Goal: Information Seeking & Learning: Learn about a topic

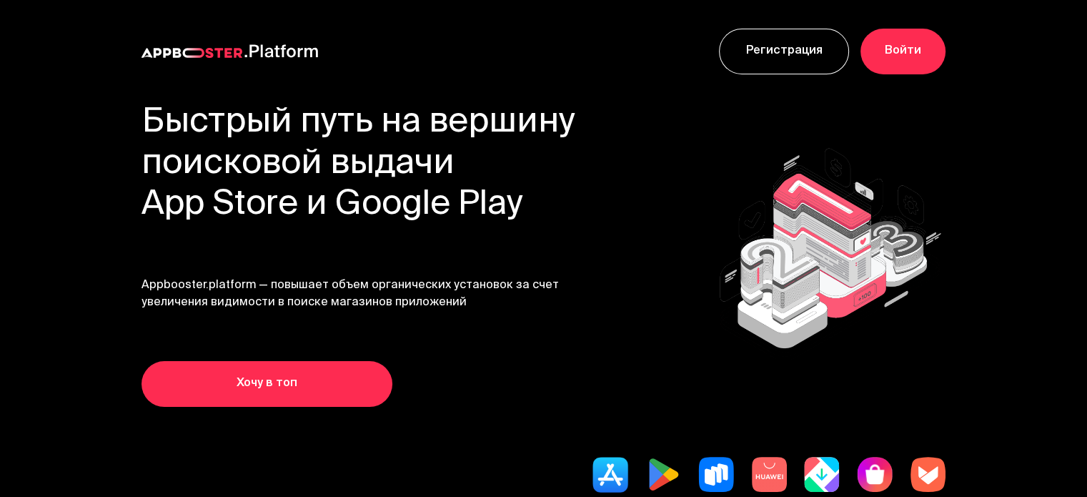
click at [326, 286] on span "Appbooster.platform — повышает объем органических установок за счет увеличения …" at bounding box center [358, 294] width 434 height 34
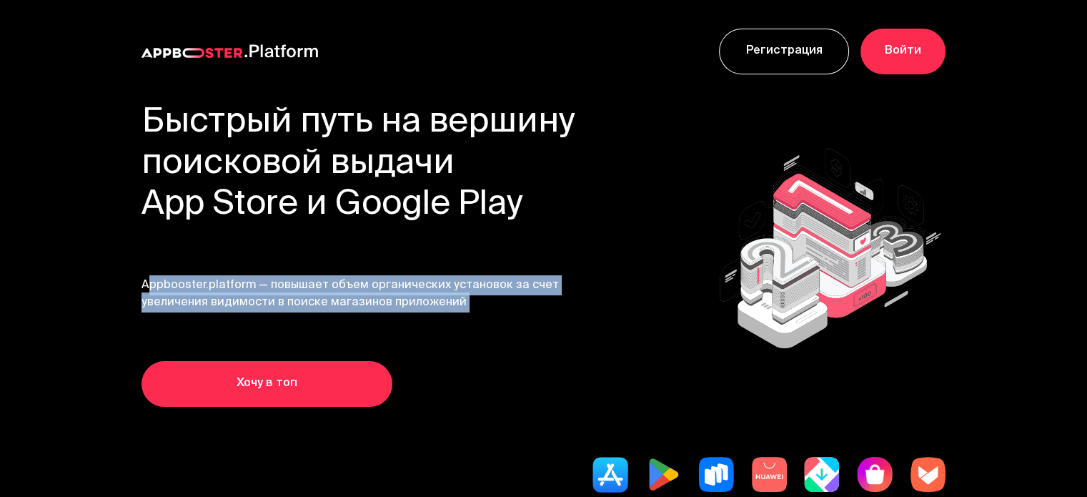
click at [326, 286] on span "Appbooster.platform — повышает объем органических установок за счет увеличения …" at bounding box center [358, 294] width 434 height 34
click at [401, 264] on div "Быстрый путь на вершину поисковой выдачи App Store и Google Play Appbooster.pla…" at bounding box center [358, 255] width 434 height 304
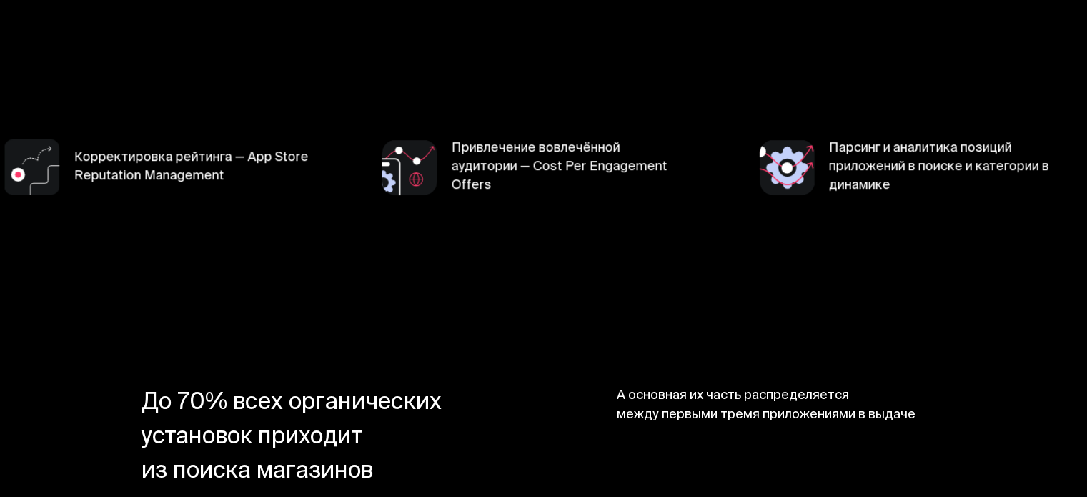
scroll to position [572, 0]
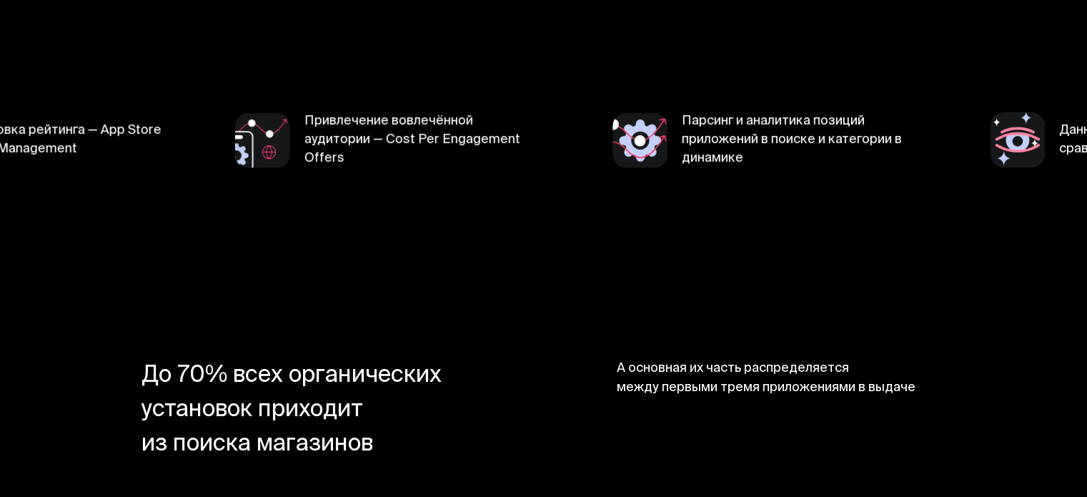
drag, startPoint x: 830, startPoint y: 139, endPoint x: 431, endPoint y: 174, distance: 400.4
click at [431, 174] on section "Продвижение в поисковой выдаче магазинов приложений Корректировка рейтинга — Ap…" at bounding box center [543, 140] width 1087 height 256
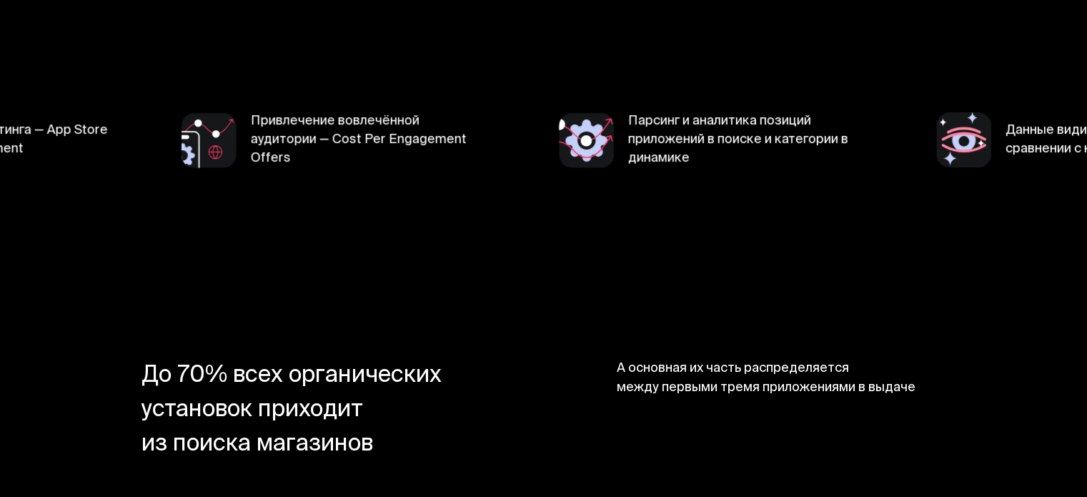
drag, startPoint x: 697, startPoint y: 167, endPoint x: 825, endPoint y: 154, distance: 128.6
click at [825, 154] on span "Парсинг и аналитика позиций приложений в поиске и категории в динамике" at bounding box center [746, 140] width 237 height 56
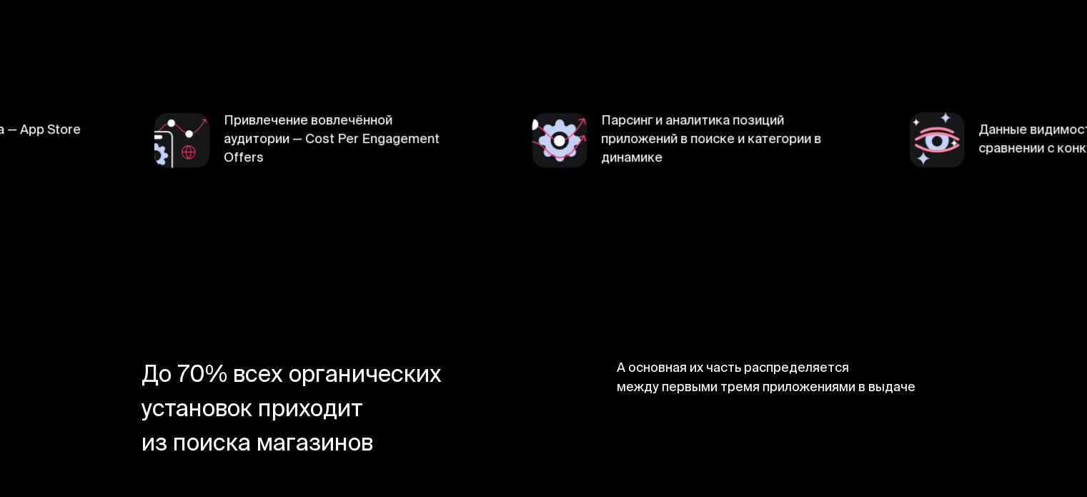
drag, startPoint x: 886, startPoint y: 138, endPoint x: 598, endPoint y: 147, distance: 288.1
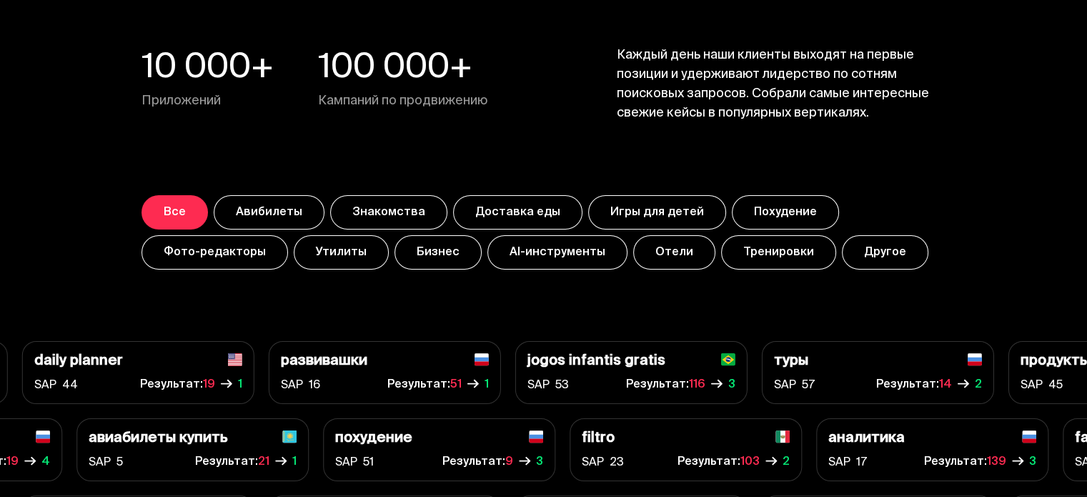
scroll to position [5002, 0]
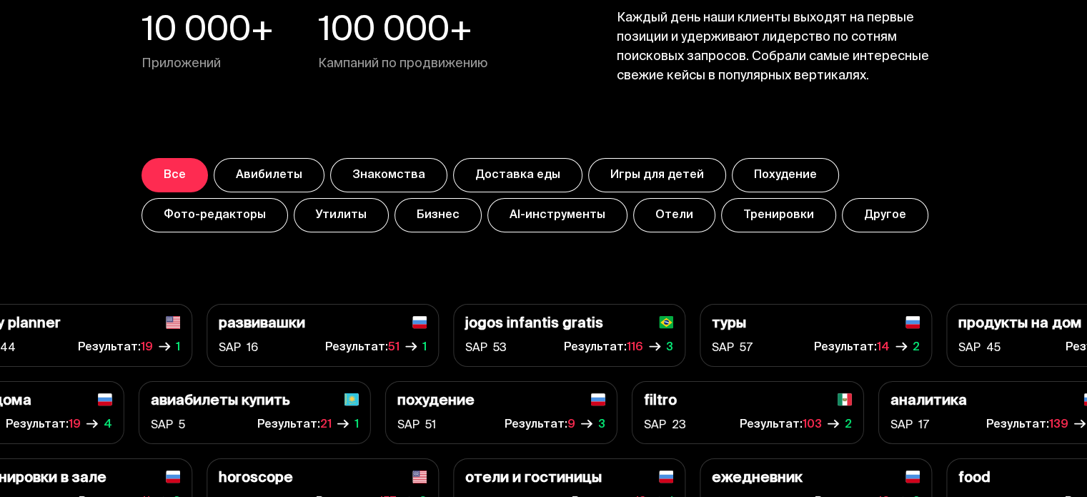
click at [258, 173] on button "Авибилеты" at bounding box center [269, 175] width 111 height 34
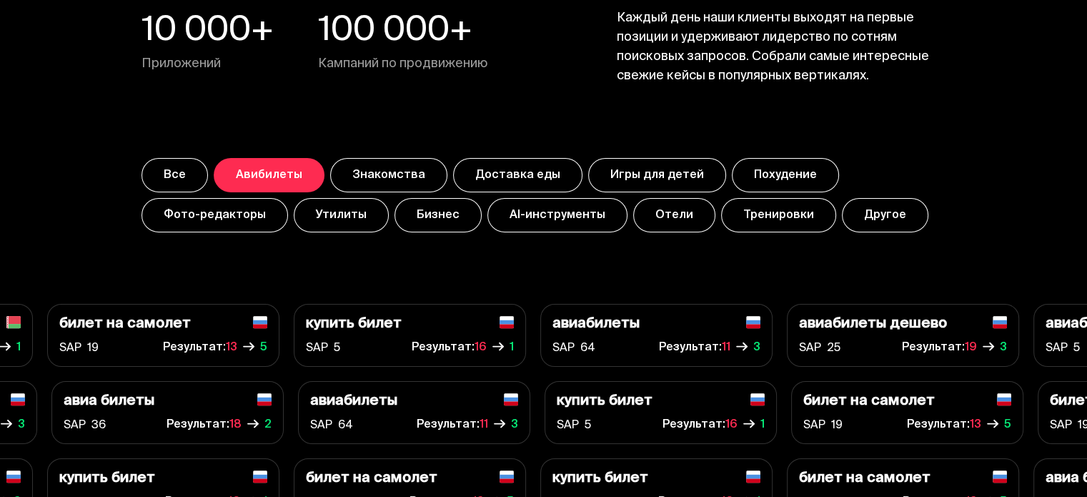
drag, startPoint x: 440, startPoint y: 360, endPoint x: 476, endPoint y: 414, distance: 64.4
click at [480, 367] on div "купить билет SAP 5 Результат: 16 1 билеты на самолет SAP 49 Результат: 7 1 SAP" at bounding box center [543, 412] width 1087 height 217
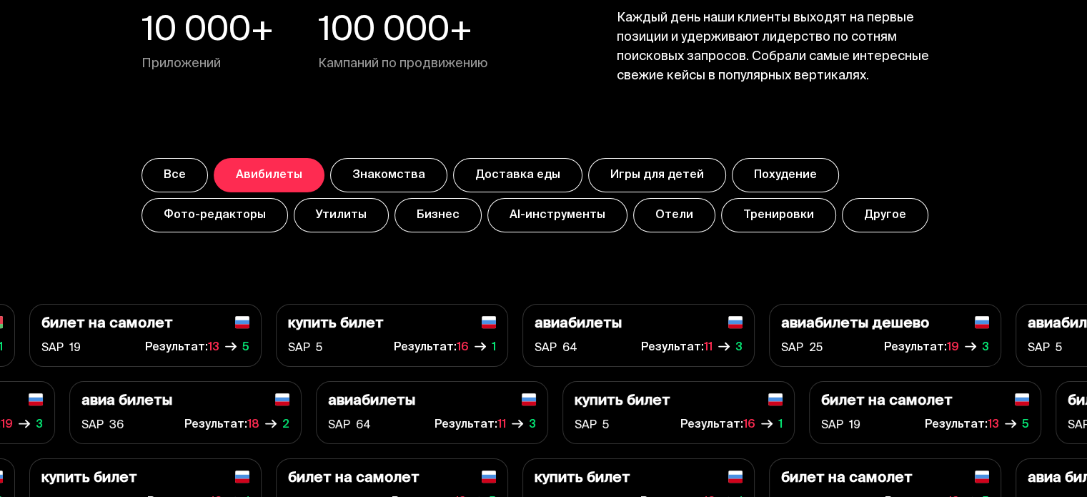
click at [468, 418] on span "Результат:" at bounding box center [465, 425] width 63 height 17
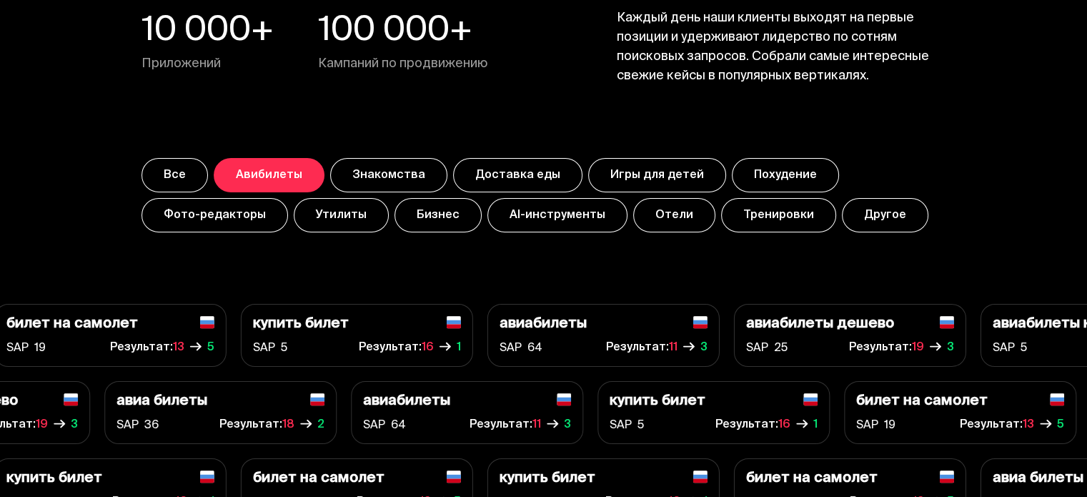
click at [393, 423] on span "SAP 64" at bounding box center [384, 425] width 43 height 20
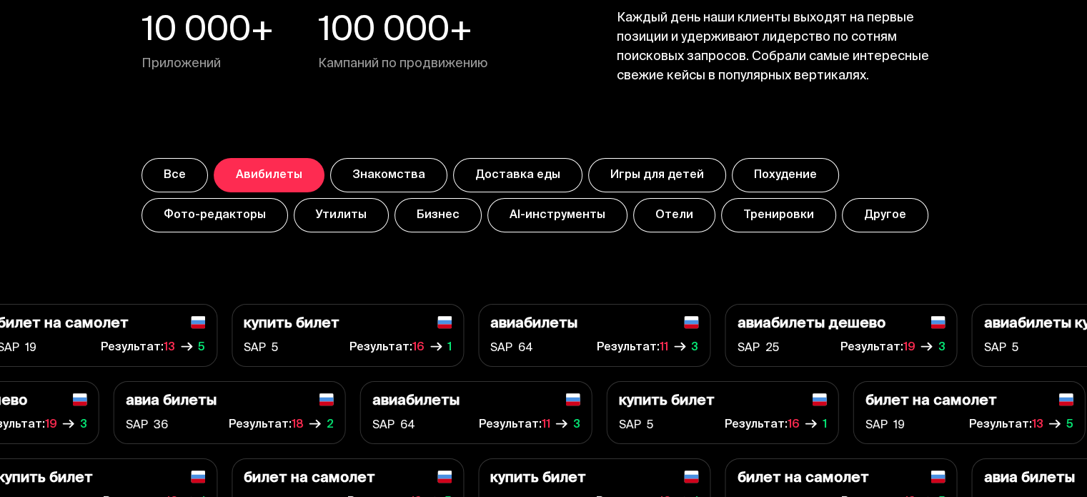
click at [455, 376] on div "купить билет SAP 5 Результат: 16 1 билеты на самолет SAP 49 Результат: 7 1 SAP" at bounding box center [543, 412] width 1087 height 217
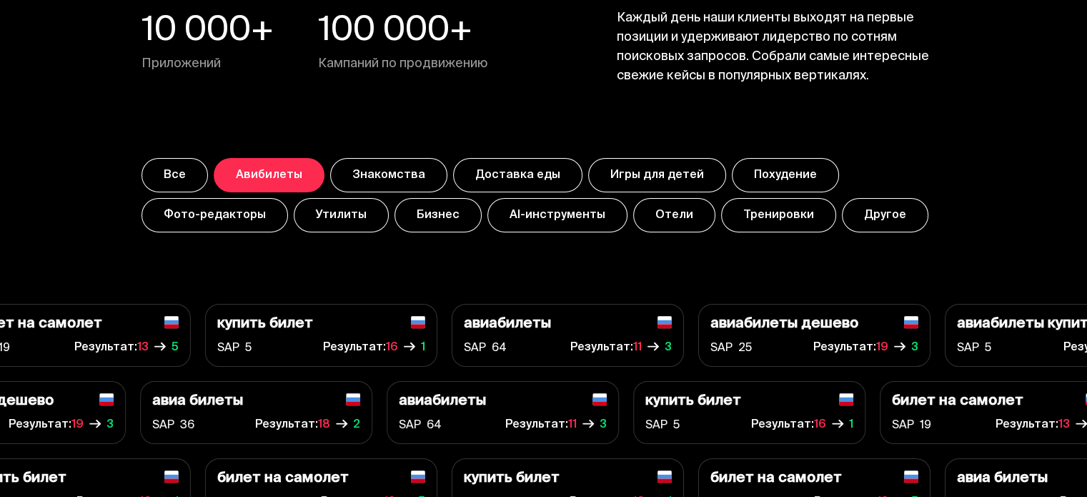
click at [450, 393] on p "авиабилеты" at bounding box center [442, 401] width 87 height 16
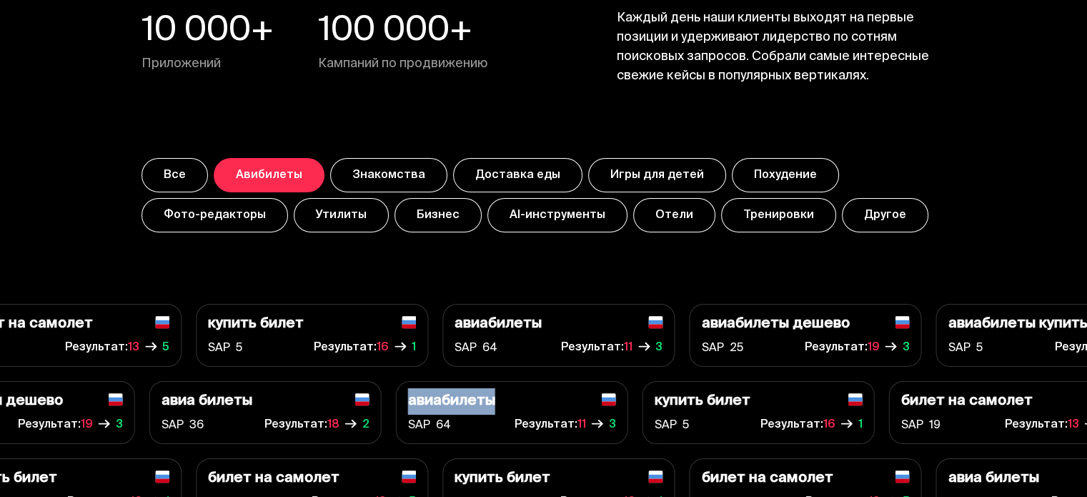
click at [450, 393] on p "авиабилеты" at bounding box center [451, 401] width 87 height 16
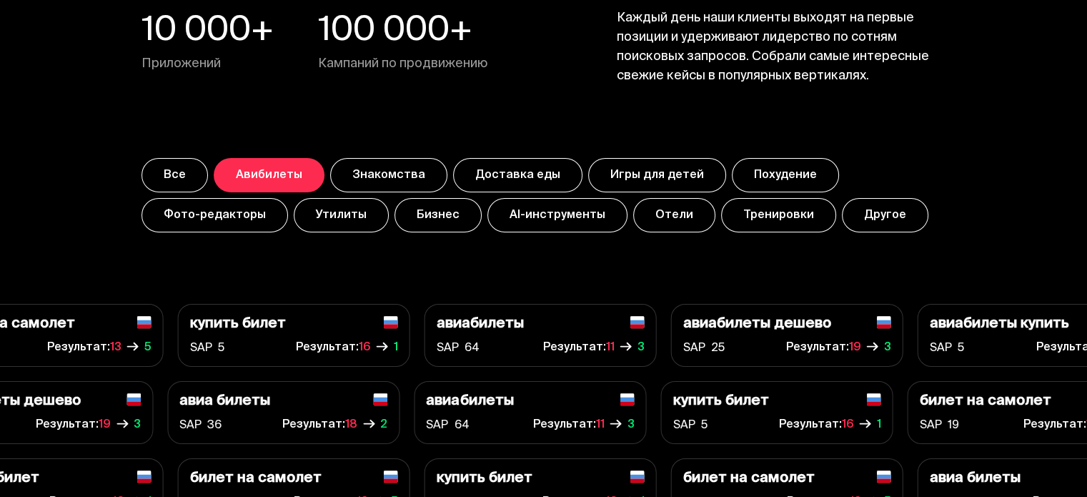
click at [585, 351] on span "Результат:" at bounding box center [574, 347] width 63 height 17
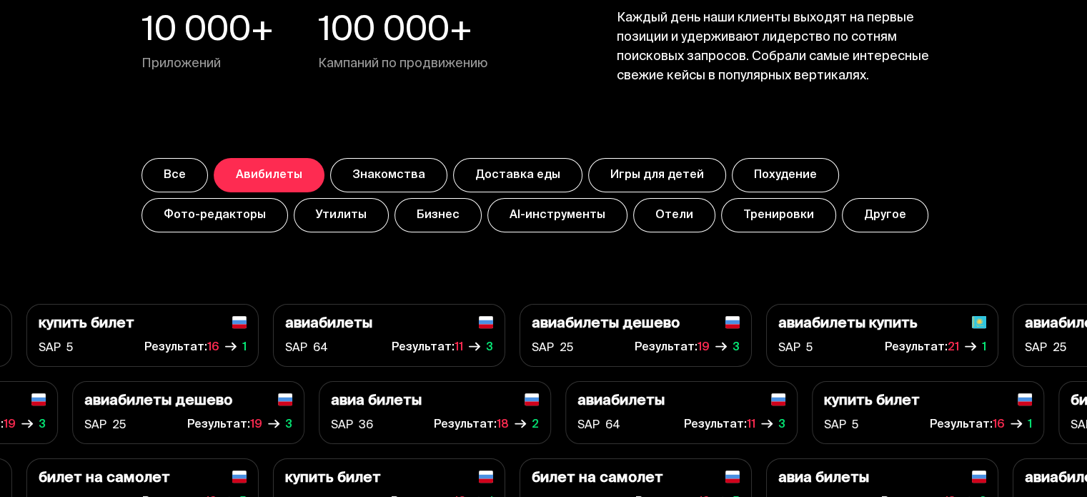
click at [376, 168] on button "Знакомства" at bounding box center [388, 175] width 117 height 34
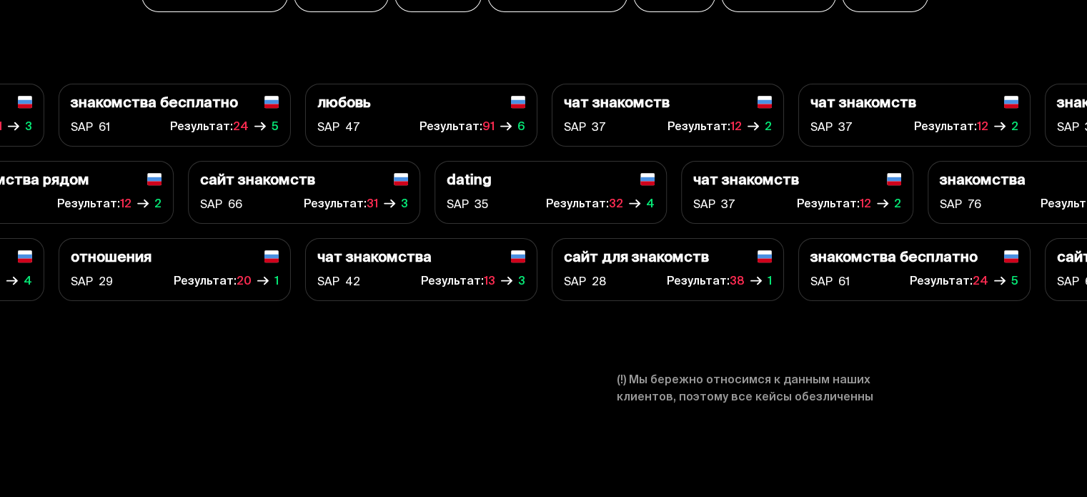
scroll to position [5192, 0]
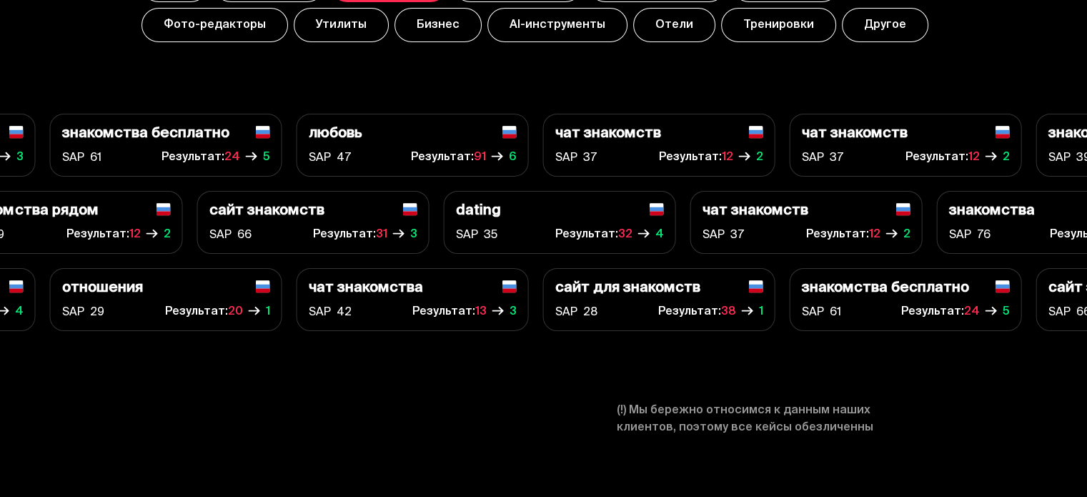
click at [514, 197] on div "dating SAP 35 Результат: 32 4" at bounding box center [560, 222] width 232 height 63
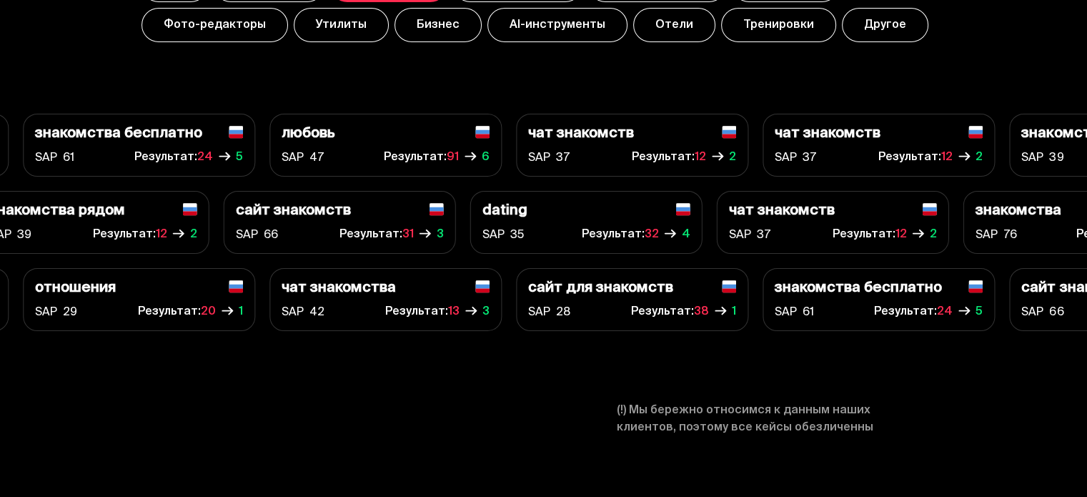
drag, startPoint x: 507, startPoint y: 197, endPoint x: 505, endPoint y: 214, distance: 17.3
click at [503, 203] on p "dating" at bounding box center [504, 211] width 45 height 16
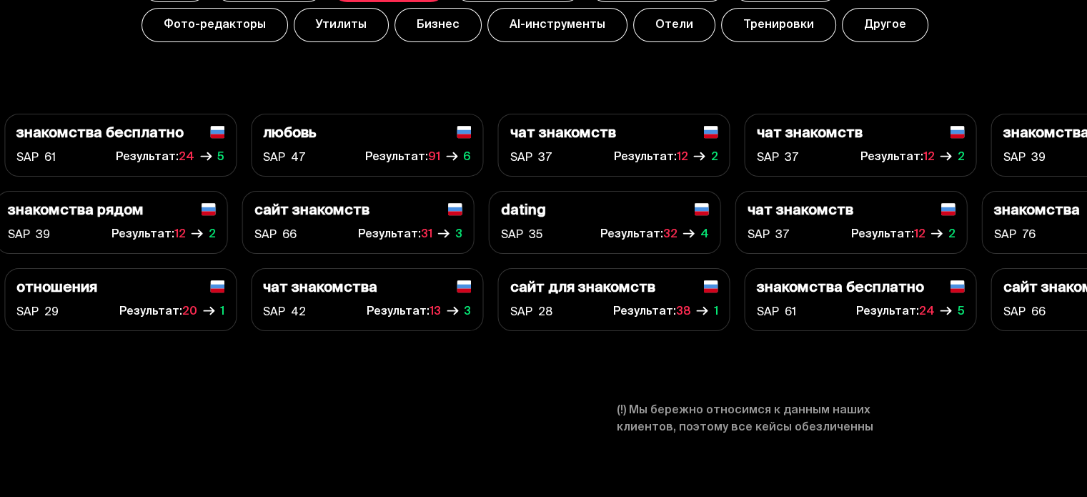
drag, startPoint x: 560, startPoint y: 227, endPoint x: 575, endPoint y: 228, distance: 15.1
click at [562, 228] on div "SAP 35 Результат: 32 4" at bounding box center [605, 235] width 208 height 20
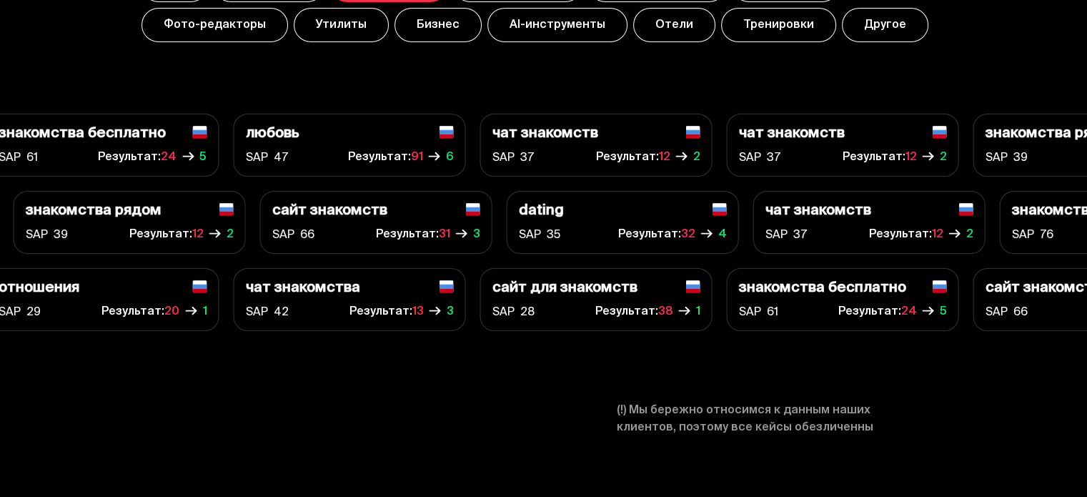
click at [600, 225] on div "SAP 35 Результат: 32 4" at bounding box center [623, 235] width 208 height 20
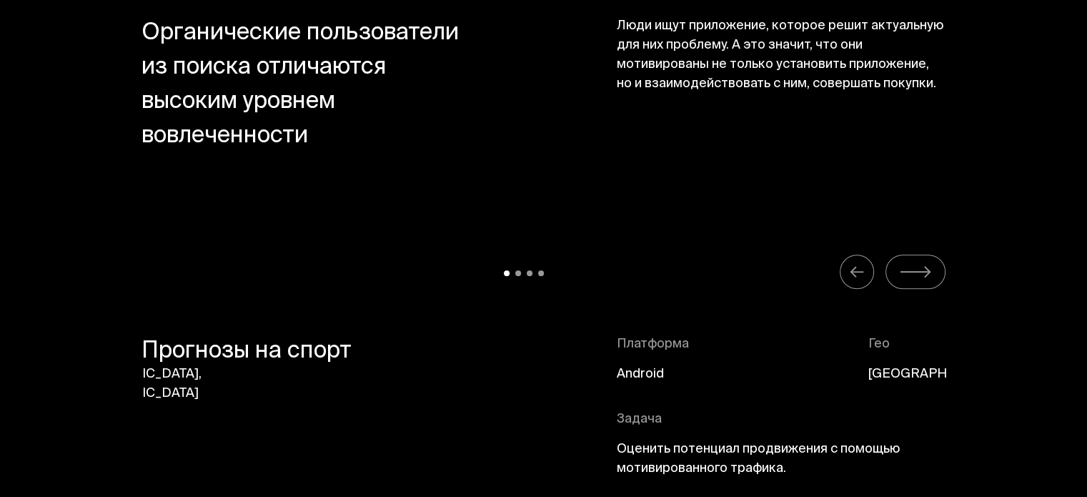
scroll to position [6241, 0]
drag, startPoint x: 622, startPoint y: 162, endPoint x: 338, endPoint y: 134, distance: 285.1
click at [269, 115] on span "Органические пользователи из поиска отличаются высоким уровнем вовлеченности" at bounding box center [305, 84] width 329 height 137
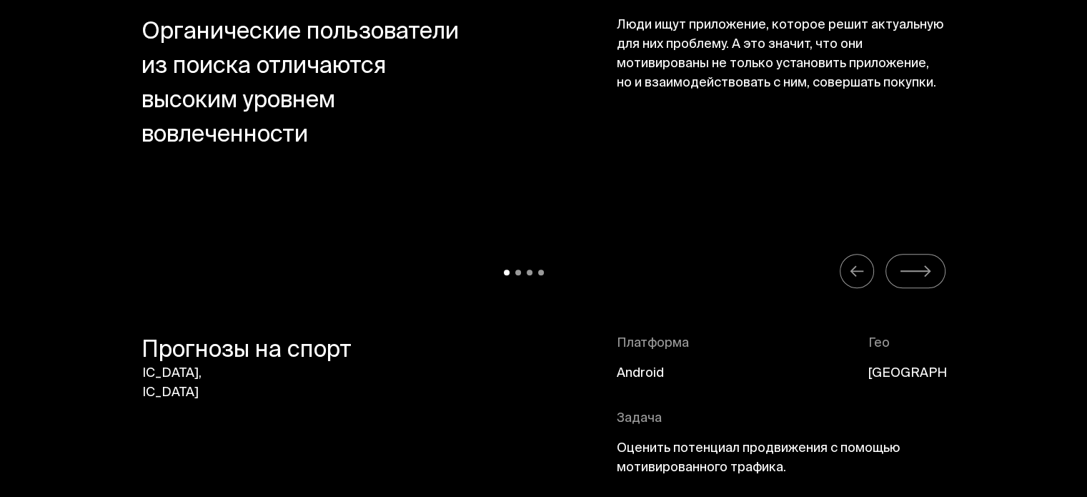
click at [905, 269] on icon "Carousel Navigation" at bounding box center [915, 271] width 33 height 18
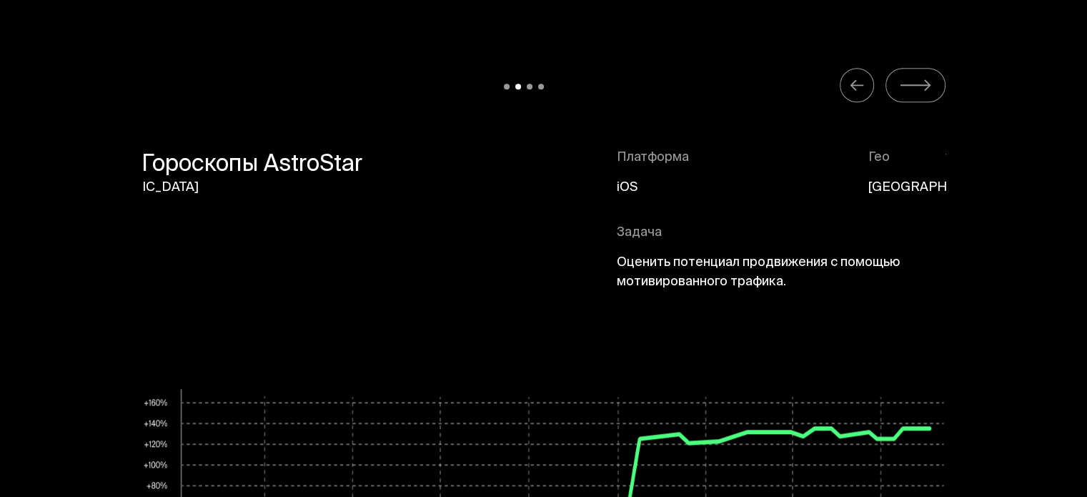
scroll to position [6432, 0]
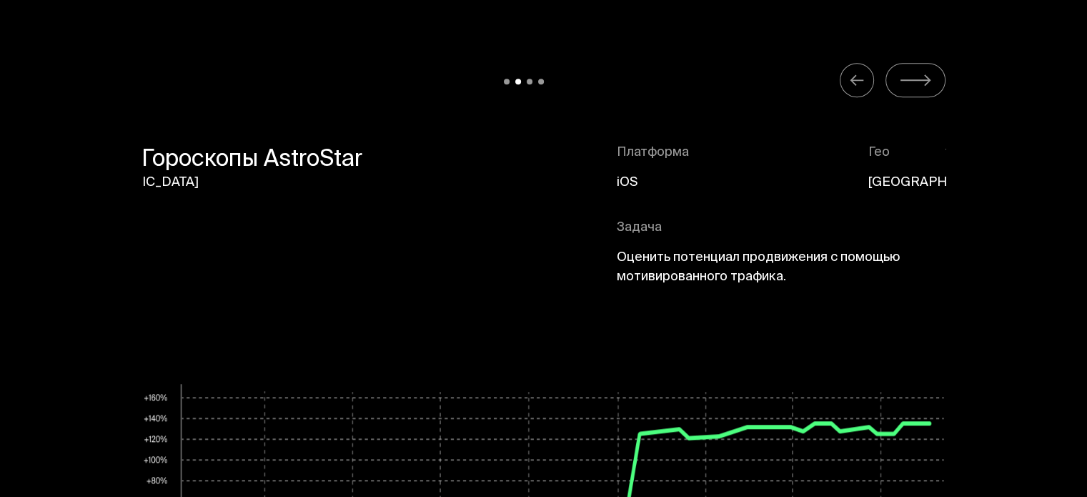
click at [854, 72] on icon "Carousel Navigation" at bounding box center [857, 80] width 16 height 18
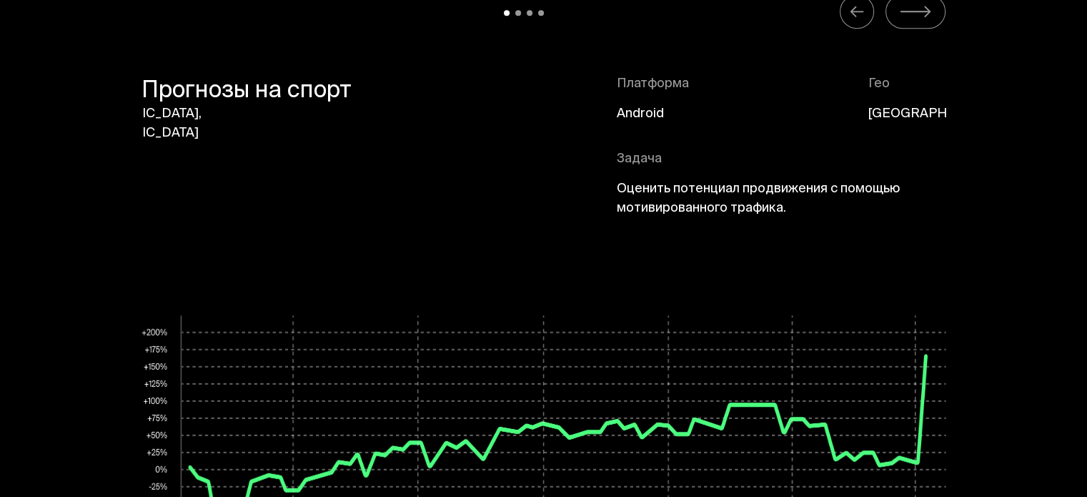
scroll to position [6479, 0]
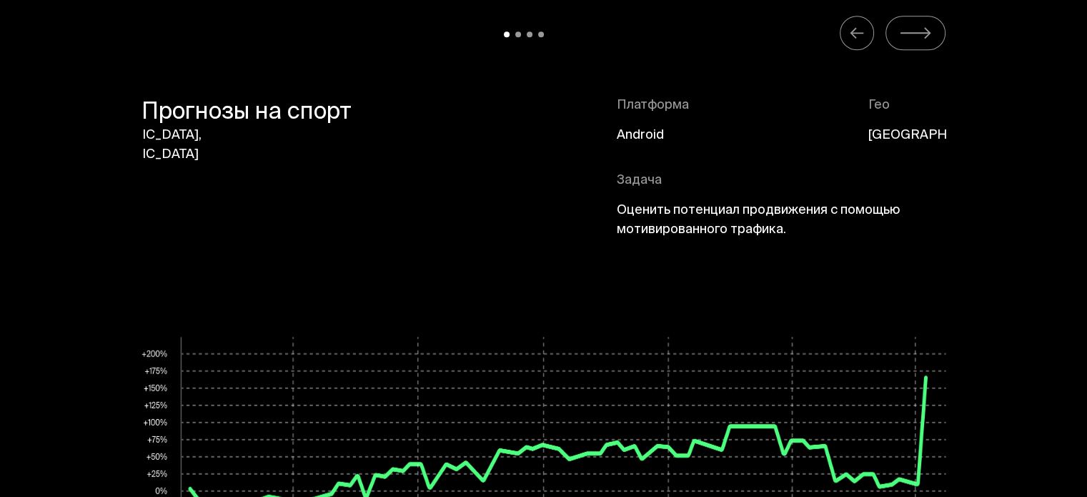
click at [931, 34] on button "Carousel Navigation" at bounding box center [915, 33] width 60 height 34
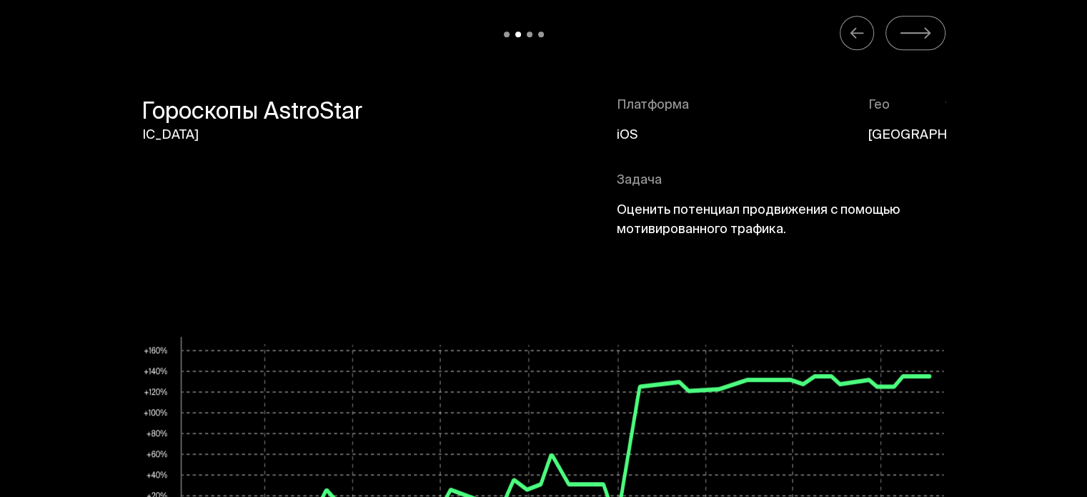
click at [931, 34] on button "Carousel Navigation" at bounding box center [915, 33] width 60 height 34
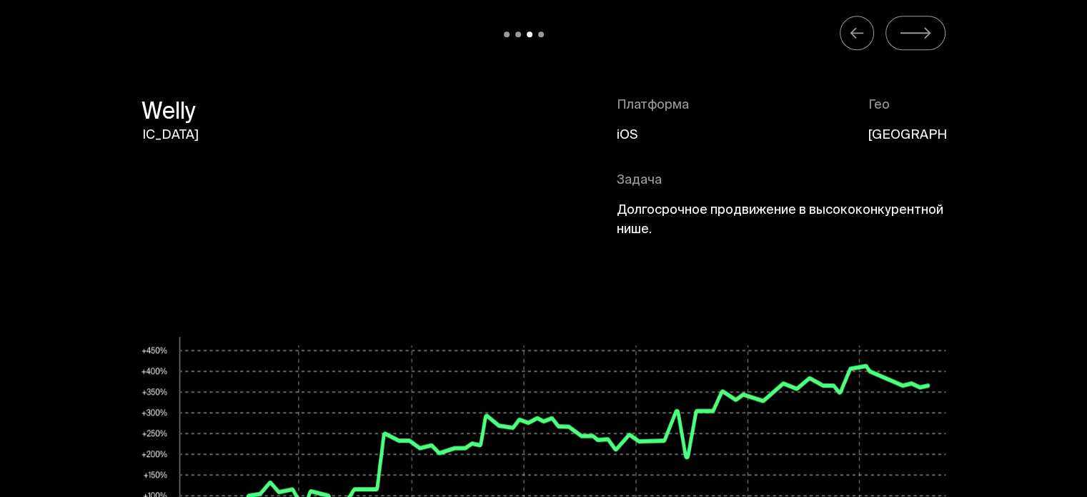
click at [931, 34] on button "Carousel Navigation" at bounding box center [915, 33] width 60 height 34
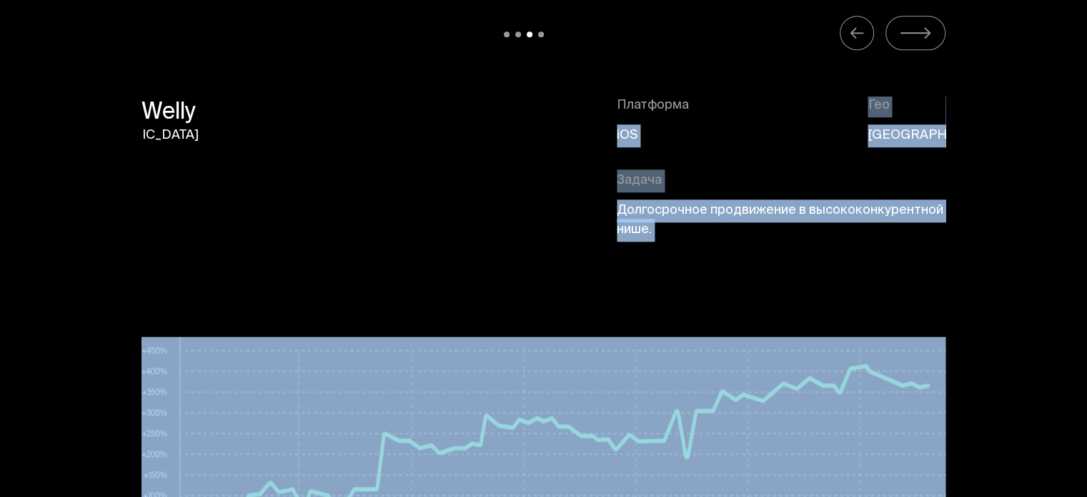
drag, startPoint x: 920, startPoint y: 129, endPoint x: 771, endPoint y: 146, distance: 150.3
click at [772, 146] on div "Планировщик финансов Платформа iOS Гео [GEOGRAPHIC_DATA], [GEOGRAPHIC_DATA] Зад…" at bounding box center [141, 497] width 4826 height 803
click at [763, 144] on div "Платформа iOS Гео [GEOGRAPHIC_DATA]" at bounding box center [854, 133] width 474 height 75
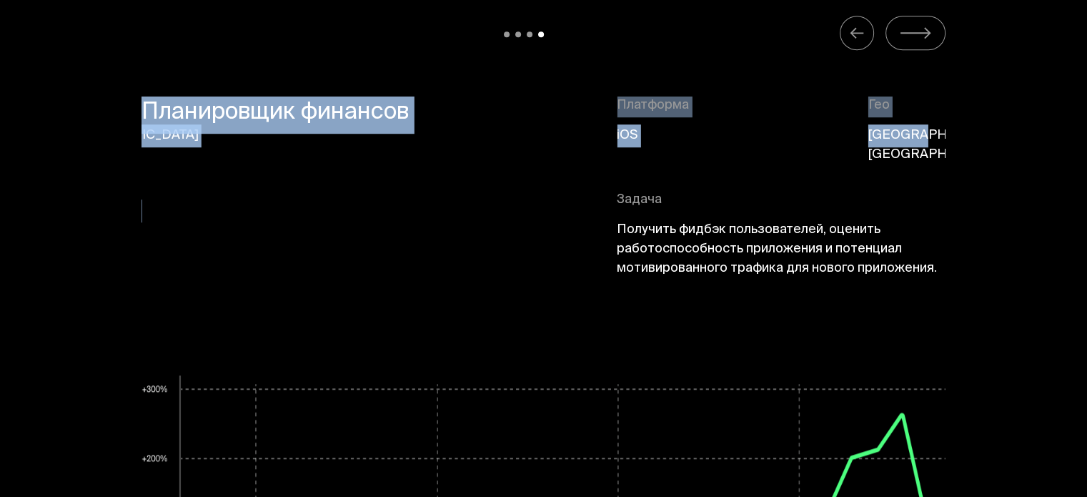
click at [866, 144] on div "Платформа iOS Гео [GEOGRAPHIC_DATA], [GEOGRAPHIC_DATA]" at bounding box center [854, 143] width 474 height 94
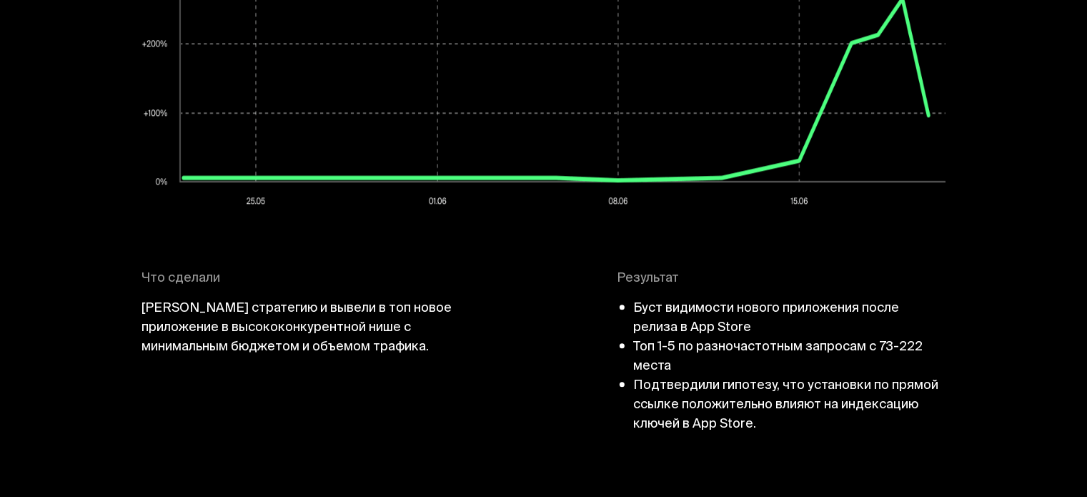
scroll to position [6908, 0]
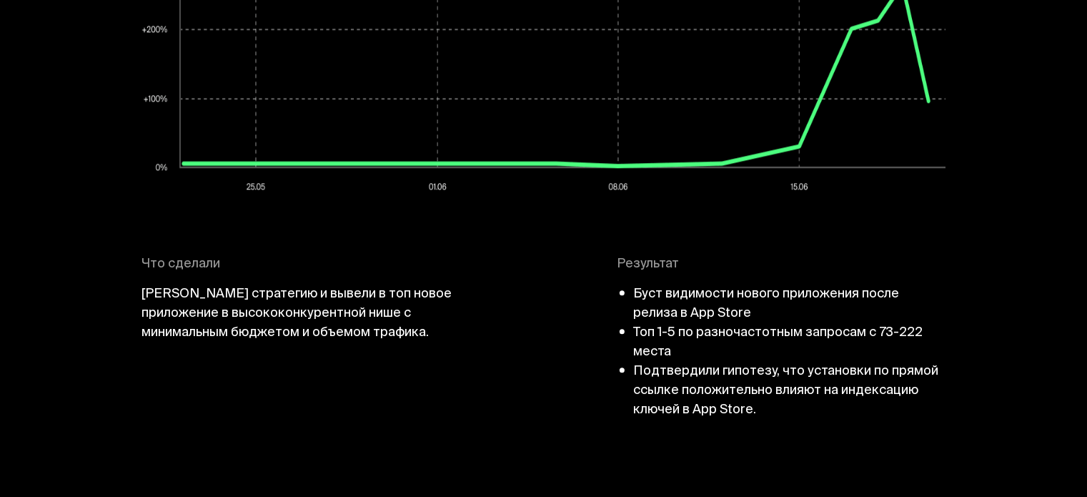
click at [703, 324] on li "Топ 1-5 по разночастотным запросам с 73-222 места" at bounding box center [789, 343] width 312 height 39
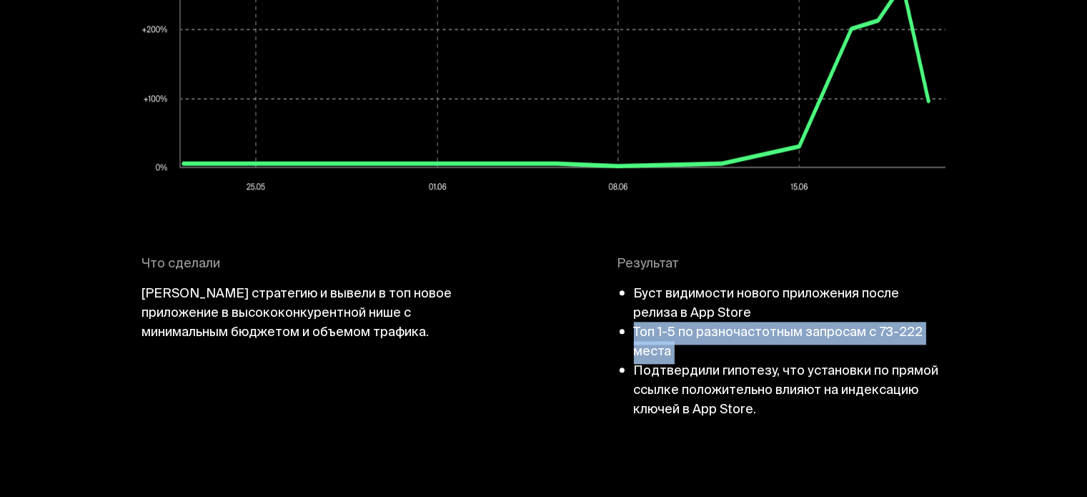
click at [703, 324] on li "Топ 1-5 по разночастотным запросам с 73-222 места" at bounding box center [789, 343] width 312 height 39
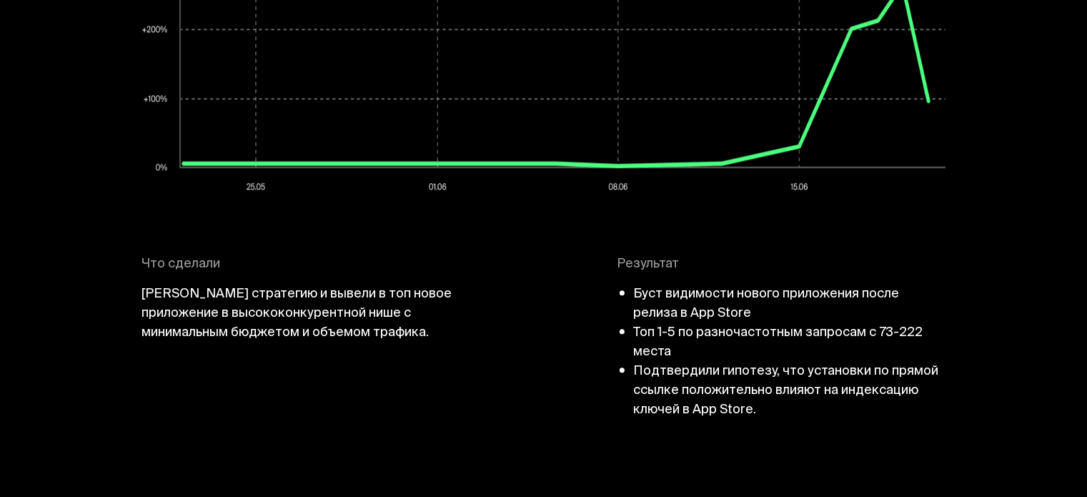
click at [716, 362] on li "Подтвердили гипотезу, что установки по прямой ссылке положительно влияют на инд…" at bounding box center [789, 391] width 312 height 58
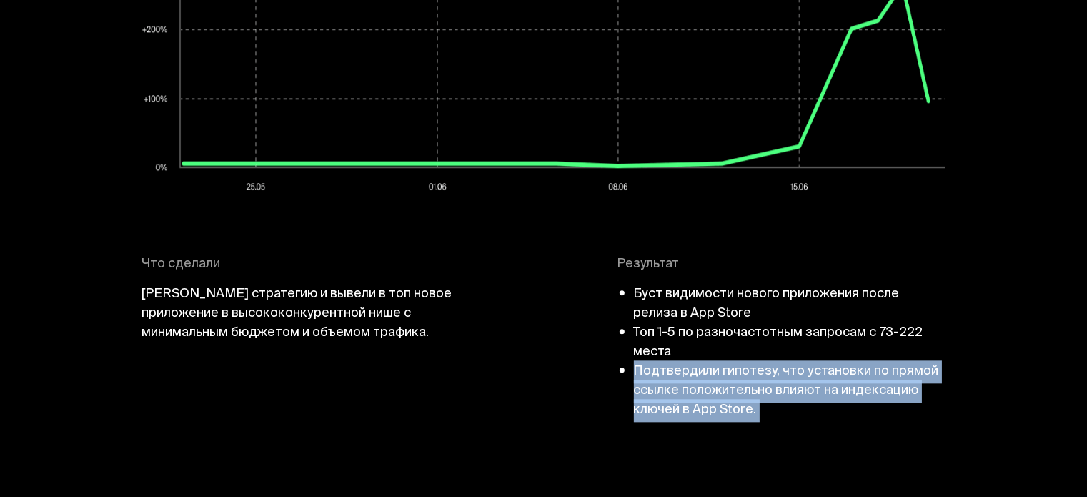
click at [716, 362] on li "Подтвердили гипотезу, что установки по прямой ссылке положительно влияют на инд…" at bounding box center [789, 391] width 312 height 58
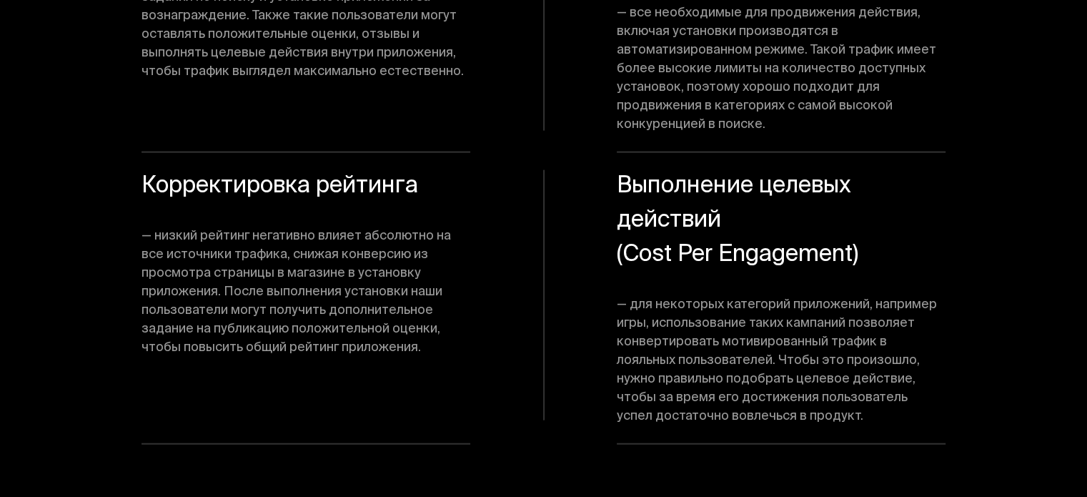
scroll to position [8576, 0]
click at [808, 296] on span "— для некоторых категорий приложений, например игры, использование таких кампан…" at bounding box center [781, 361] width 329 height 130
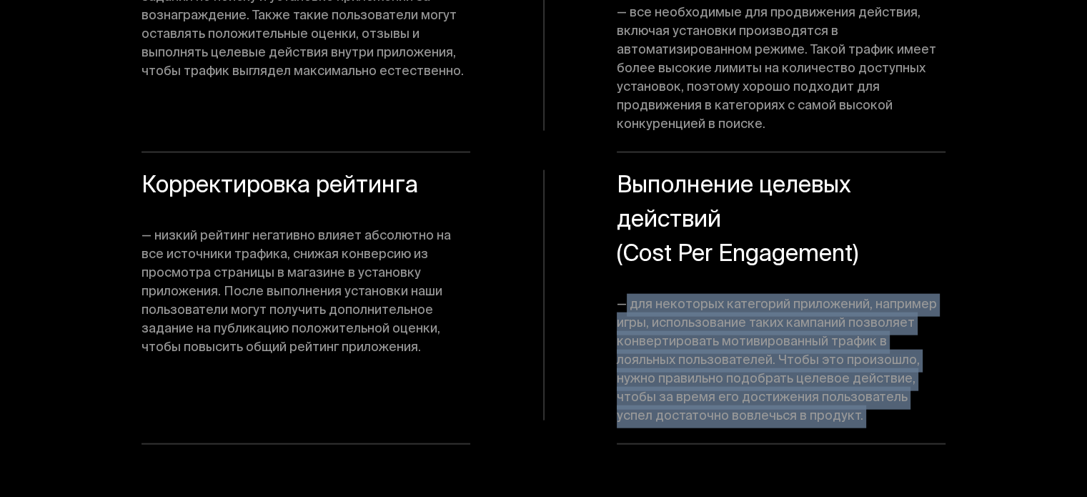
click at [808, 296] on span "— для некоторых категорий приложений, например игры, использование таких кампан…" at bounding box center [781, 361] width 329 height 130
click at [764, 297] on span "— для некоторых категорий приложений, например игры, использование таких кампан…" at bounding box center [781, 361] width 329 height 130
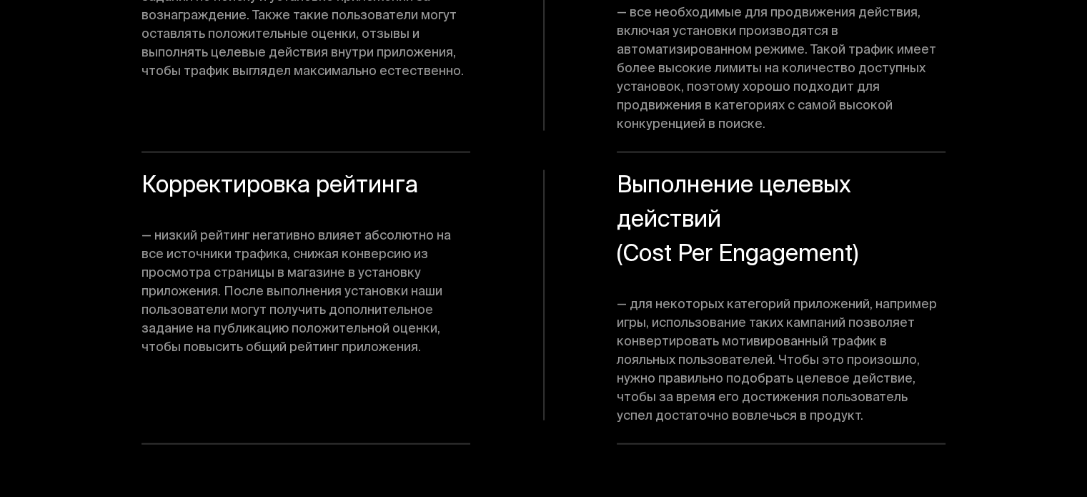
click at [748, 305] on span "— для некоторых категорий приложений, например игры, использование таких кампан…" at bounding box center [781, 361] width 329 height 130
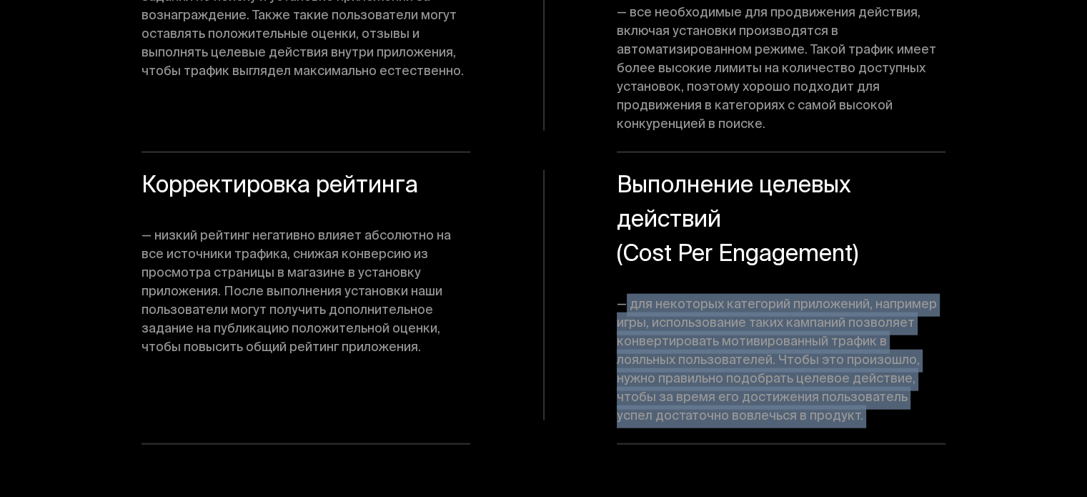
click at [748, 305] on span "— для некоторых категорий приложений, например игры, использование таких кампан…" at bounding box center [781, 361] width 329 height 130
click at [738, 313] on span "— для некоторых категорий приложений, например игры, использование таких кампан…" at bounding box center [781, 361] width 329 height 130
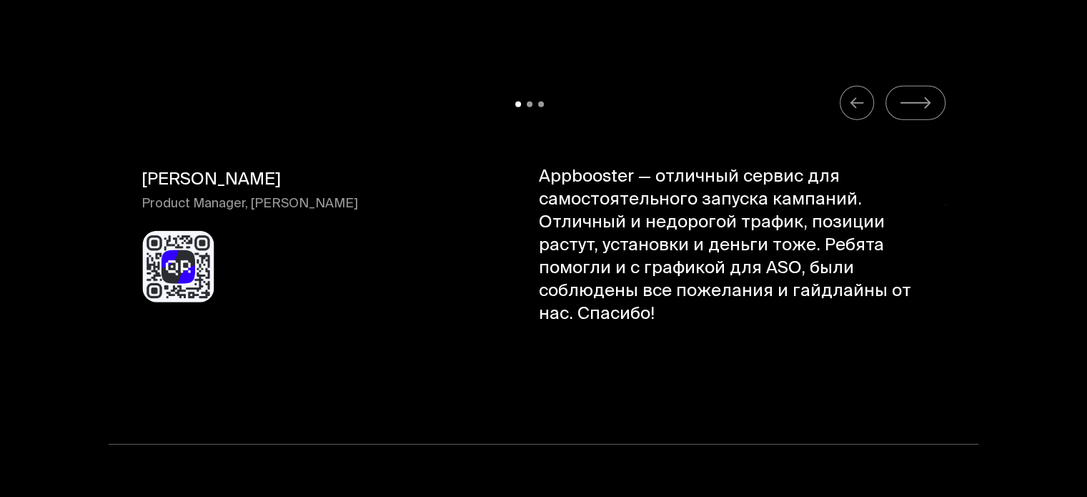
scroll to position [14721, 0]
